Goal: Leave review/rating

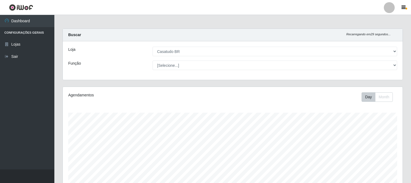
select select "197"
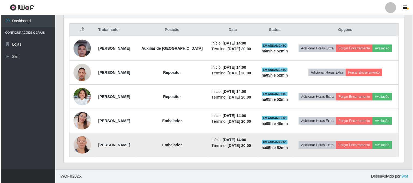
scroll to position [113, 340]
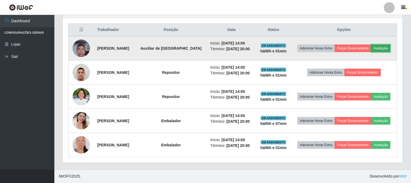
click at [380, 48] on button "Avaliação" at bounding box center [380, 49] width 19 height 8
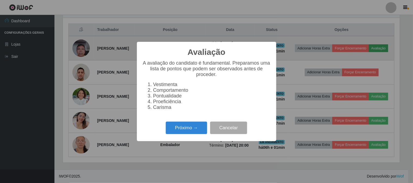
scroll to position [113, 336]
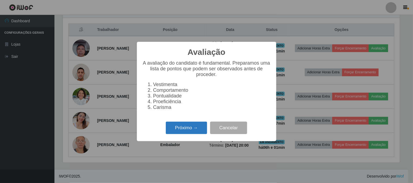
click at [183, 132] on button "Próximo →" at bounding box center [186, 128] width 41 height 13
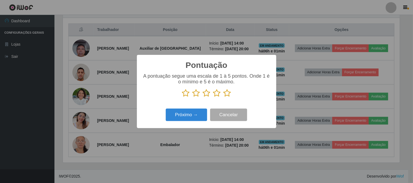
click at [227, 94] on icon at bounding box center [227, 93] width 8 height 8
click at [223, 97] on input "radio" at bounding box center [223, 97] width 0 height 0
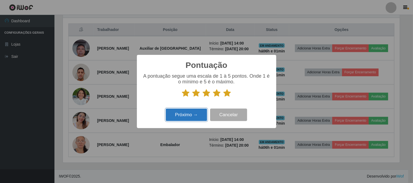
click at [197, 112] on button "Próximo →" at bounding box center [186, 115] width 41 height 13
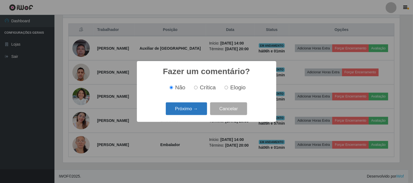
click at [187, 107] on button "Próximo →" at bounding box center [186, 109] width 41 height 13
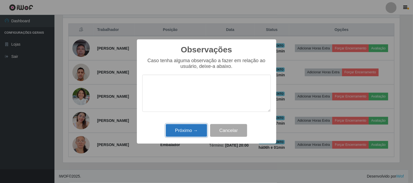
click at [185, 135] on button "Próximo →" at bounding box center [186, 130] width 41 height 13
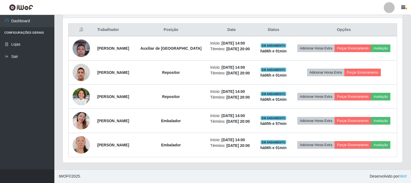
scroll to position [113, 340]
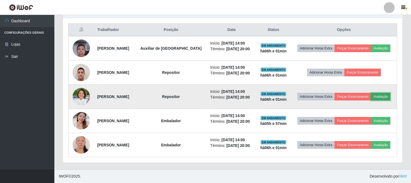
click at [382, 96] on button "Avaliação" at bounding box center [380, 97] width 19 height 8
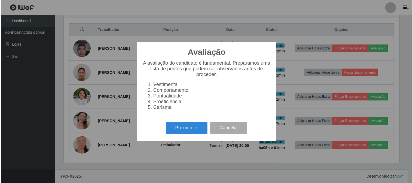
scroll to position [113, 336]
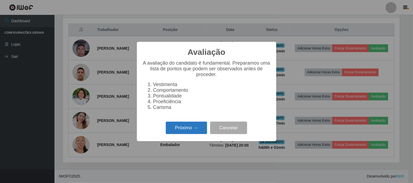
click at [178, 132] on button "Próximo →" at bounding box center [186, 128] width 41 height 13
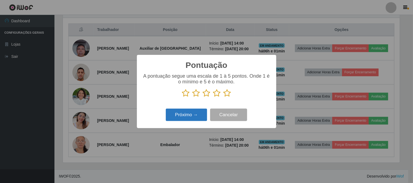
scroll to position [271875, 271651]
click at [224, 97] on icon at bounding box center [227, 93] width 8 height 8
click at [223, 97] on input "radio" at bounding box center [223, 97] width 0 height 0
click at [193, 113] on button "Próximo →" at bounding box center [186, 115] width 41 height 13
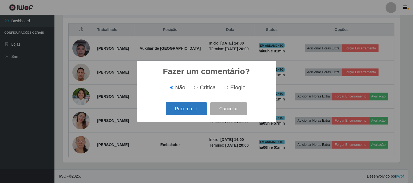
click at [176, 115] on button "Próximo →" at bounding box center [186, 109] width 41 height 13
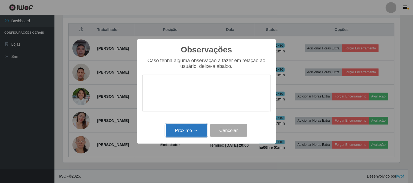
click at [186, 135] on button "Próximo →" at bounding box center [186, 130] width 41 height 13
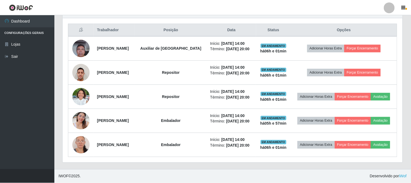
scroll to position [113, 340]
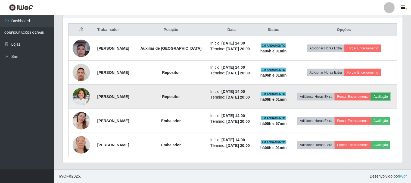
click at [380, 97] on button "Avaliação" at bounding box center [380, 97] width 19 height 8
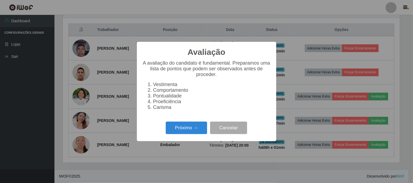
click at [175, 136] on div "Próximo → Cancelar" at bounding box center [206, 128] width 128 height 16
click at [235, 133] on button "Cancelar" at bounding box center [228, 128] width 37 height 13
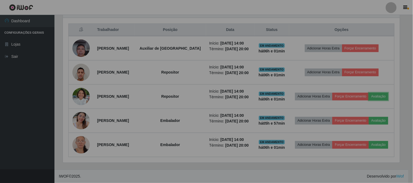
scroll to position [113, 340]
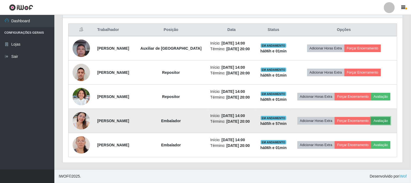
click at [382, 122] on button "Avaliação" at bounding box center [380, 121] width 19 height 8
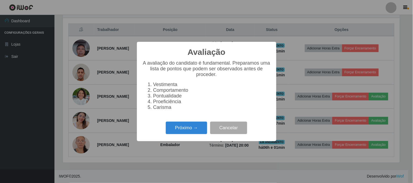
scroll to position [113, 336]
click at [179, 132] on button "Próximo →" at bounding box center [186, 128] width 41 height 13
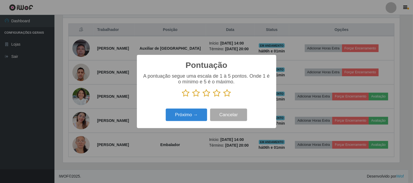
click at [226, 97] on icon at bounding box center [227, 93] width 8 height 8
click at [223, 97] on input "radio" at bounding box center [223, 97] width 0 height 0
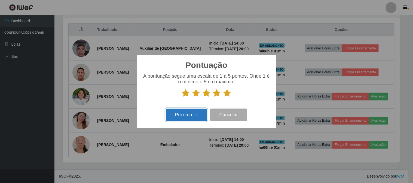
click at [171, 116] on button "Próximo →" at bounding box center [186, 115] width 41 height 13
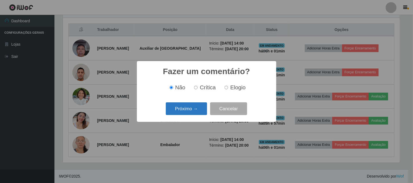
click at [186, 111] on button "Próximo →" at bounding box center [186, 109] width 41 height 13
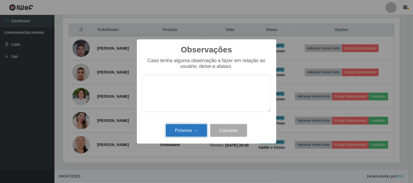
click at [193, 131] on button "Próximo →" at bounding box center [186, 130] width 41 height 13
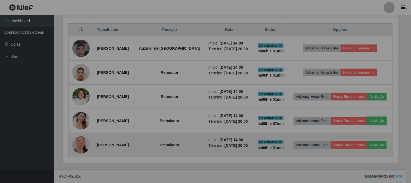
scroll to position [113, 340]
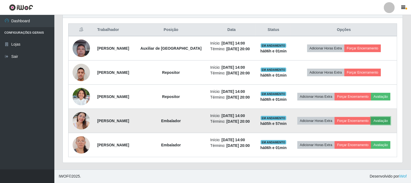
click at [385, 120] on button "Avaliação" at bounding box center [380, 121] width 19 height 8
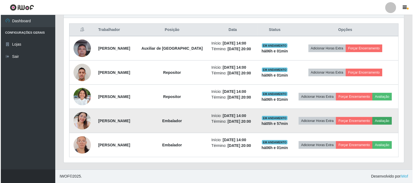
scroll to position [113, 336]
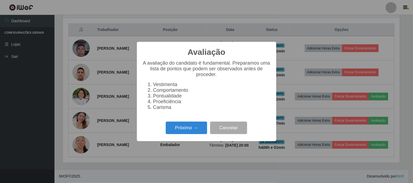
click at [184, 123] on div "Próximo → Cancelar" at bounding box center [206, 128] width 128 height 16
click at [192, 128] on button "Próximo →" at bounding box center [186, 128] width 41 height 13
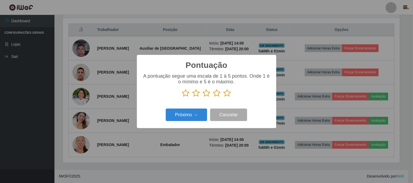
scroll to position [271875, 271651]
drag, startPoint x: 228, startPoint y: 94, endPoint x: 197, endPoint y: 110, distance: 34.9
click at [222, 96] on p at bounding box center [206, 93] width 128 height 8
drag, startPoint x: 225, startPoint y: 94, endPoint x: 208, endPoint y: 102, distance: 18.9
click at [225, 94] on icon at bounding box center [227, 93] width 8 height 8
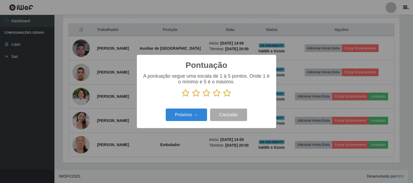
click at [223, 97] on input "radio" at bounding box center [223, 97] width 0 height 0
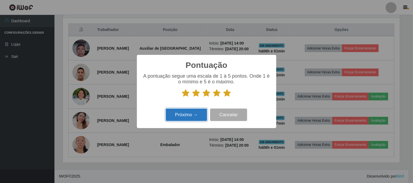
click at [191, 113] on button "Próximo →" at bounding box center [186, 115] width 41 height 13
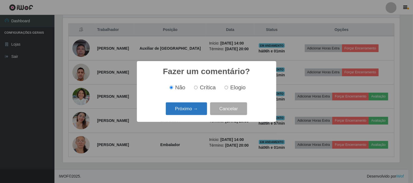
click at [190, 112] on button "Próximo →" at bounding box center [186, 109] width 41 height 13
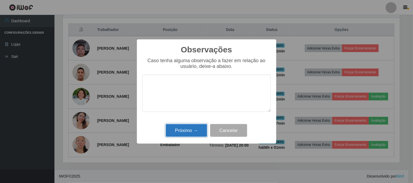
click at [196, 133] on button "Próximo →" at bounding box center [186, 130] width 41 height 13
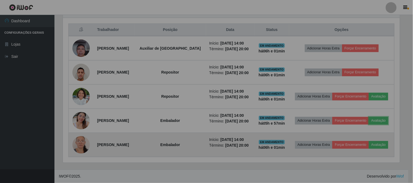
scroll to position [113, 340]
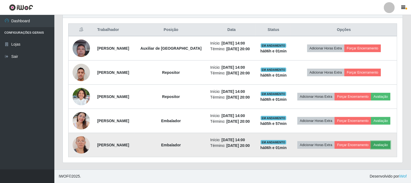
click at [381, 147] on button "Avaliação" at bounding box center [380, 145] width 19 height 8
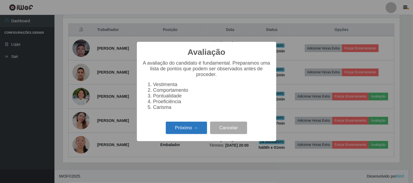
click at [178, 130] on button "Próximo →" at bounding box center [186, 128] width 41 height 13
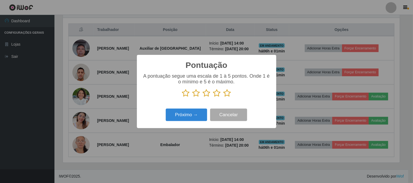
scroll to position [271875, 271651]
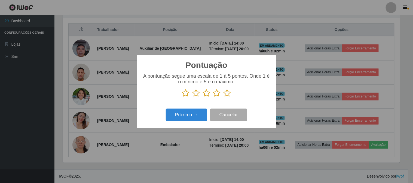
drag, startPoint x: 225, startPoint y: 95, endPoint x: 210, endPoint y: 108, distance: 19.7
click at [226, 95] on icon at bounding box center [227, 93] width 8 height 8
click at [223, 97] on input "radio" at bounding box center [223, 97] width 0 height 0
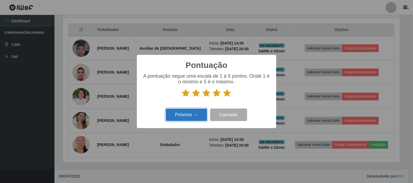
click at [192, 117] on button "Próximo →" at bounding box center [186, 115] width 41 height 13
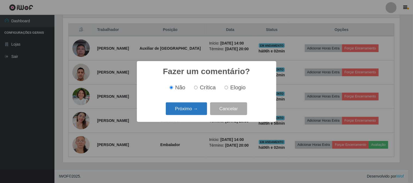
click at [188, 110] on button "Próximo →" at bounding box center [186, 109] width 41 height 13
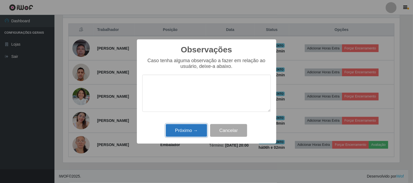
click at [189, 134] on button "Próximo →" at bounding box center [186, 130] width 41 height 13
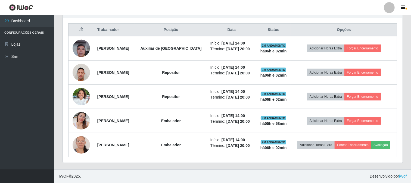
scroll to position [0, 0]
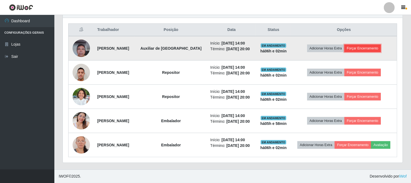
click at [369, 49] on button "Forçar Encerramento" at bounding box center [363, 49] width 36 height 8
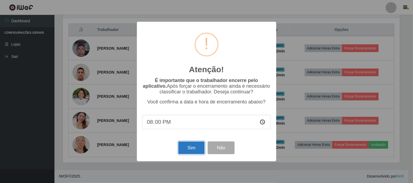
click at [190, 143] on button "Sim" at bounding box center [191, 148] width 26 height 13
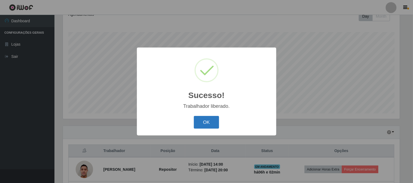
click at [216, 118] on button "OK" at bounding box center [206, 122] width 25 height 13
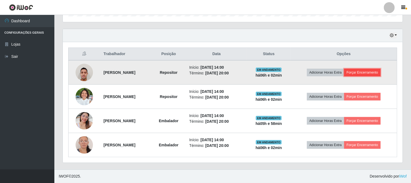
click at [376, 76] on button "Forçar Encerramento" at bounding box center [362, 73] width 36 height 8
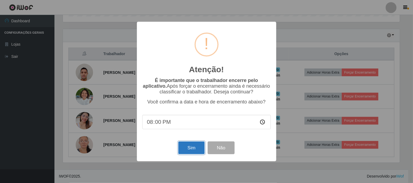
click at [200, 147] on button "Sim" at bounding box center [191, 148] width 26 height 13
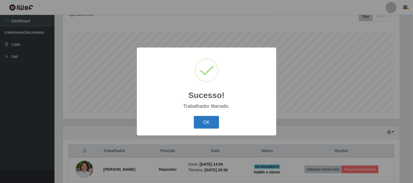
click at [207, 124] on button "OK" at bounding box center [206, 122] width 25 height 13
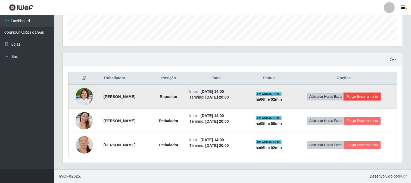
click at [381, 94] on button "Forçar Encerramento" at bounding box center [362, 97] width 36 height 8
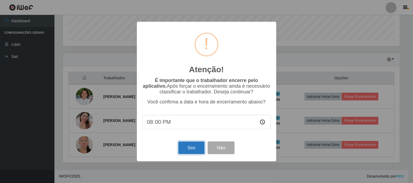
click at [192, 146] on button "Sim" at bounding box center [191, 148] width 26 height 13
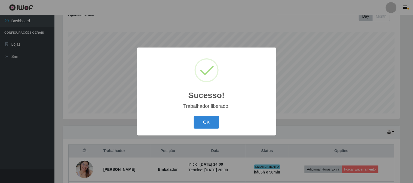
drag, startPoint x: 199, startPoint y: 125, endPoint x: 237, endPoint y: 121, distance: 39.2
click at [200, 125] on button "OK" at bounding box center [206, 122] width 25 height 13
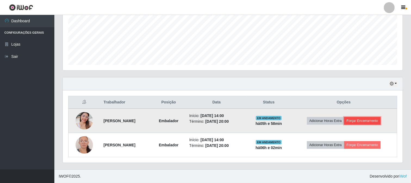
click at [369, 122] on button "Forçar Encerramento" at bounding box center [362, 121] width 36 height 8
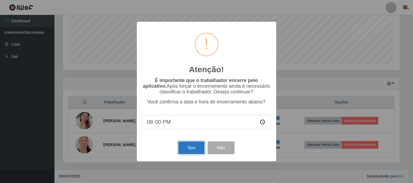
click at [196, 146] on button "Sim" at bounding box center [191, 148] width 26 height 13
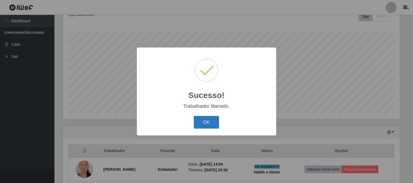
click at [213, 127] on button "OK" at bounding box center [206, 122] width 25 height 13
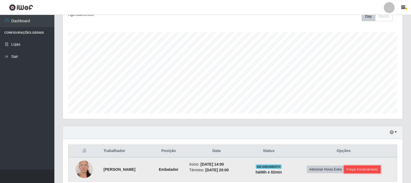
click at [374, 170] on button "Forçar Encerramento" at bounding box center [362, 170] width 36 height 8
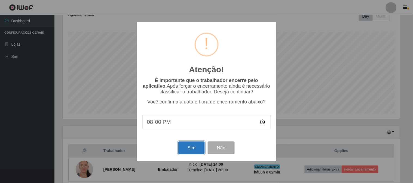
click at [193, 153] on button "Sim" at bounding box center [191, 148] width 26 height 13
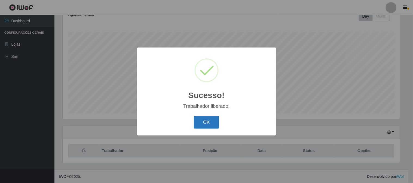
click at [212, 123] on button "OK" at bounding box center [206, 122] width 25 height 13
